Goal: Contribute content: Add original content to the website for others to see

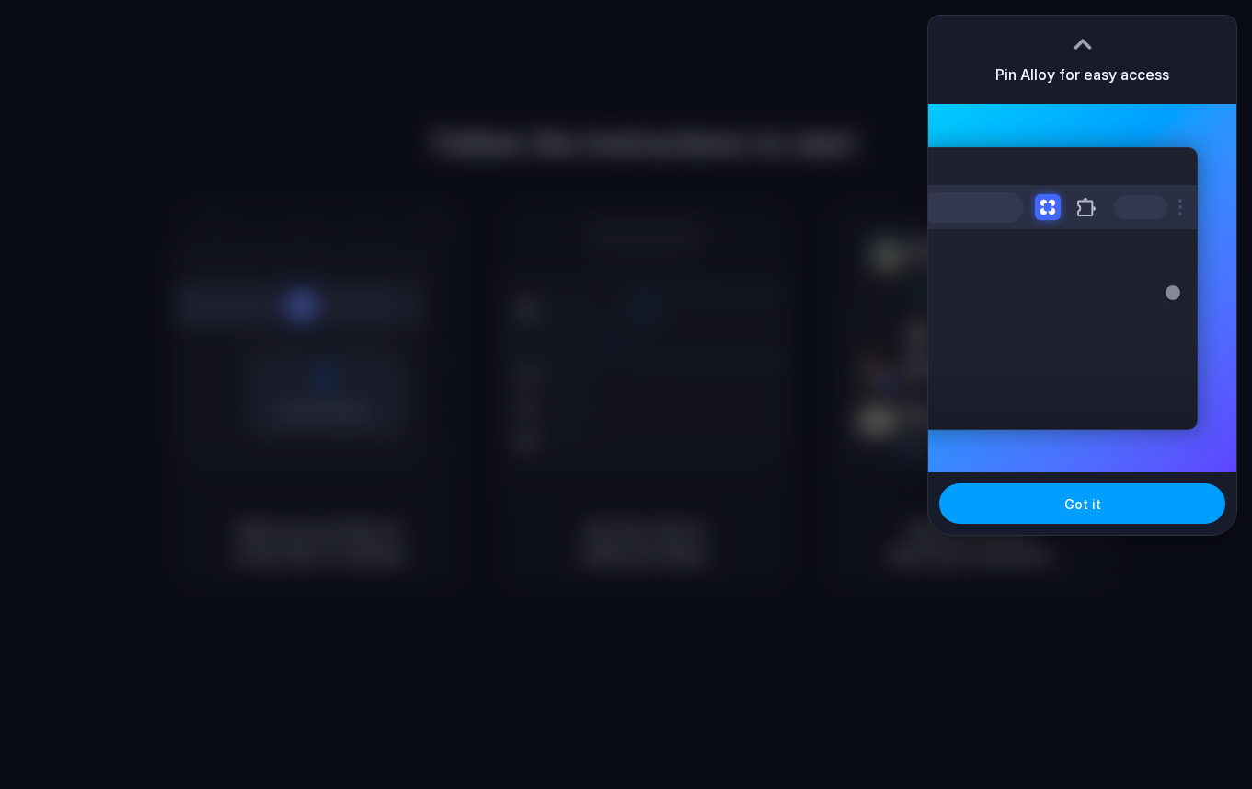
click at [1097, 505] on span "Got it" at bounding box center [1083, 503] width 37 height 19
